Goal: Task Accomplishment & Management: Manage account settings

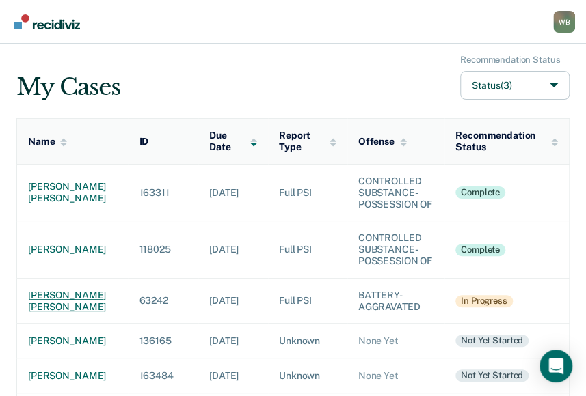
click at [46, 298] on div "[PERSON_NAME] [PERSON_NAME]" at bounding box center [72, 301] width 89 height 23
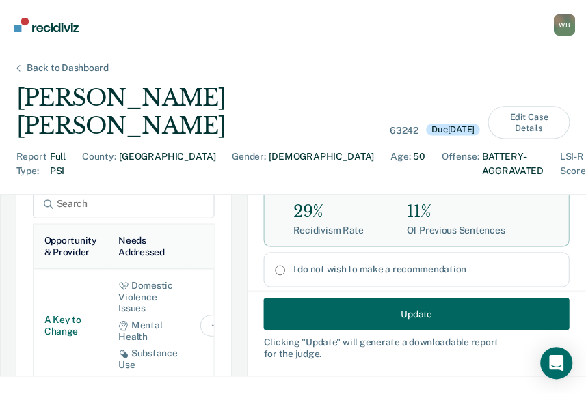
scroll to position [1094, 0]
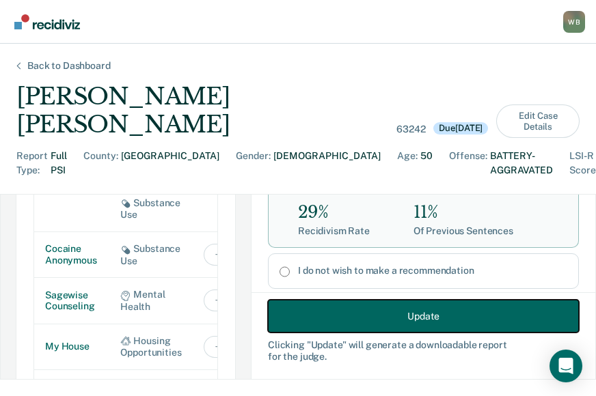
click at [364, 311] on button "Update" at bounding box center [423, 316] width 311 height 33
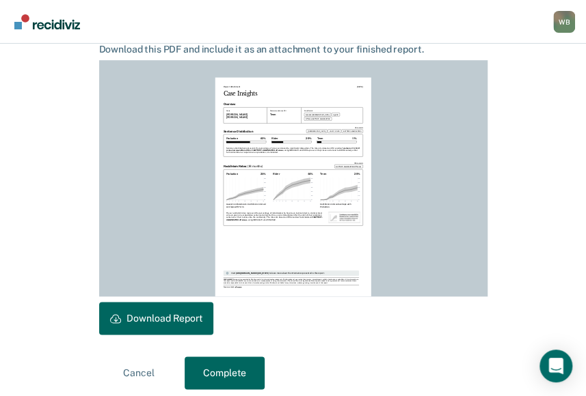
scroll to position [383, 0]
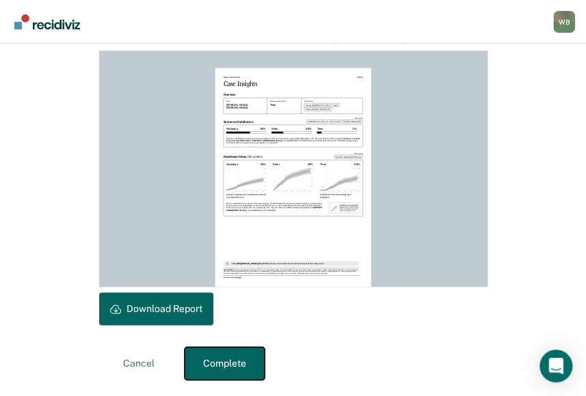
click at [236, 367] on button "Complete" at bounding box center [225, 363] width 80 height 33
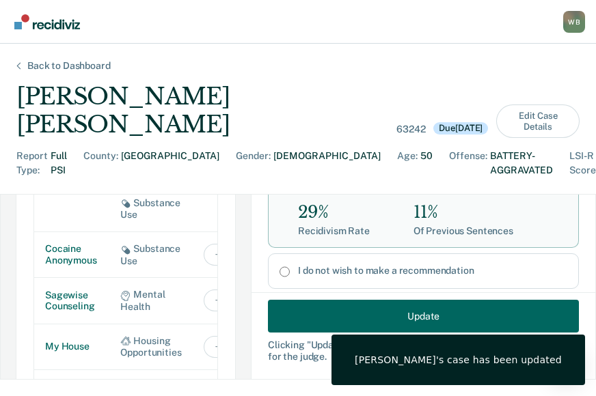
click at [86, 64] on div "Back to Dashboard" at bounding box center [69, 66] width 116 height 12
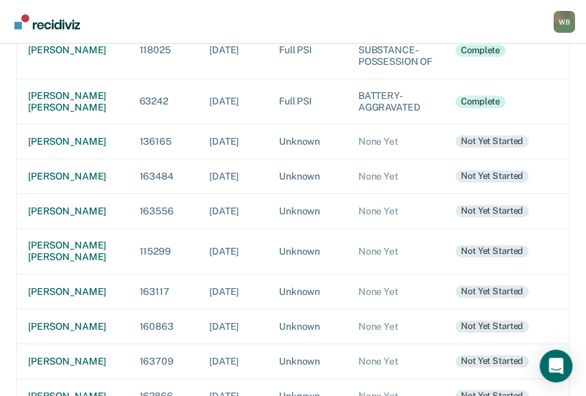
scroll to position [205, 0]
